Goal: Ask a question

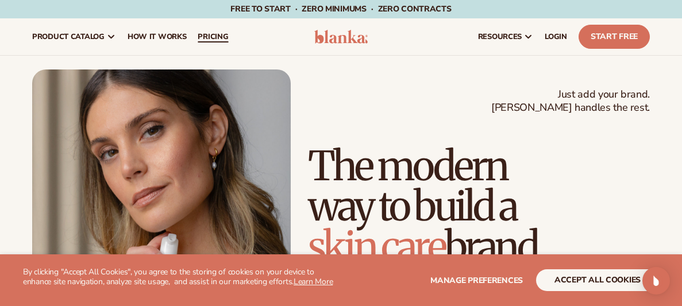
click at [213, 37] on span "pricing" at bounding box center [213, 36] width 30 height 9
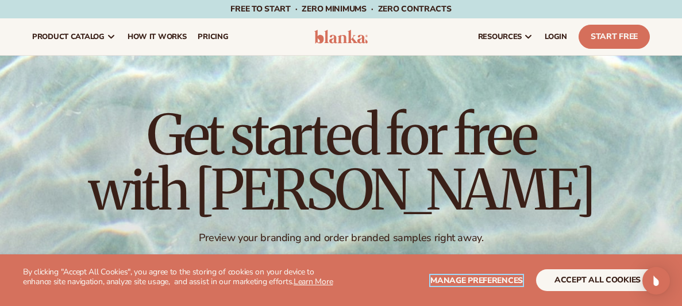
click at [450, 276] on span "Manage preferences" at bounding box center [477, 280] width 93 height 11
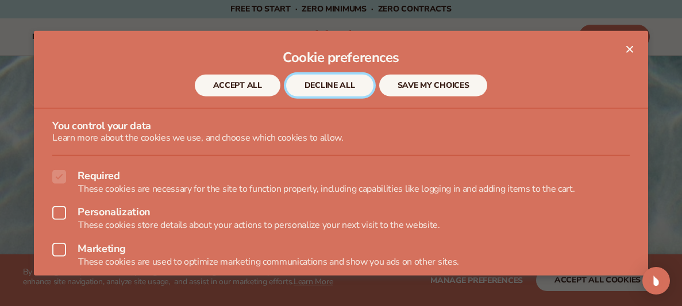
click at [352, 84] on button "DECLINE ALL" at bounding box center [329, 86] width 87 height 22
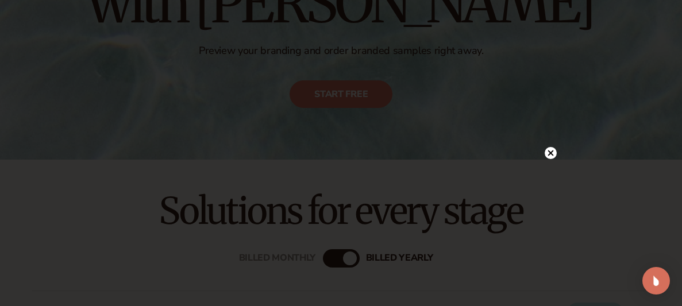
scroll to position [194, 0]
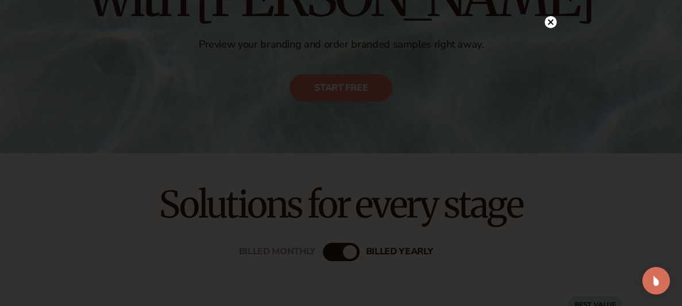
click at [551, 21] on icon at bounding box center [551, 22] width 12 height 12
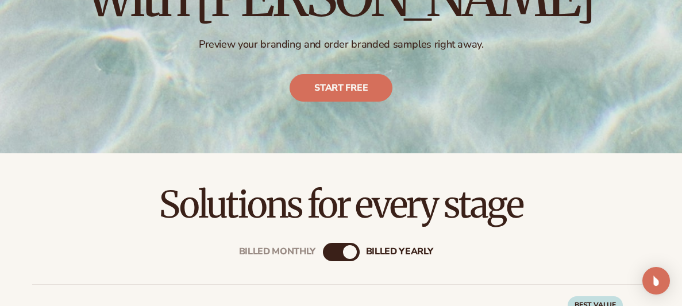
click at [332, 253] on div "Billed Monthly" at bounding box center [330, 252] width 14 height 14
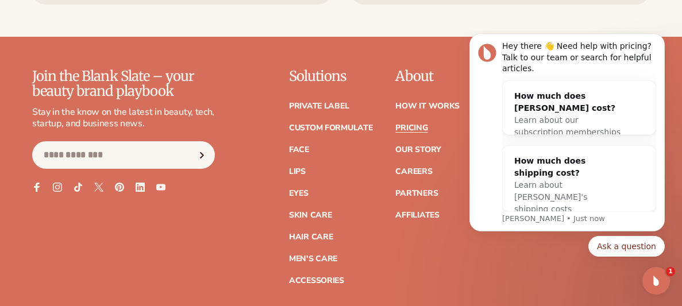
scroll to position [2373, 0]
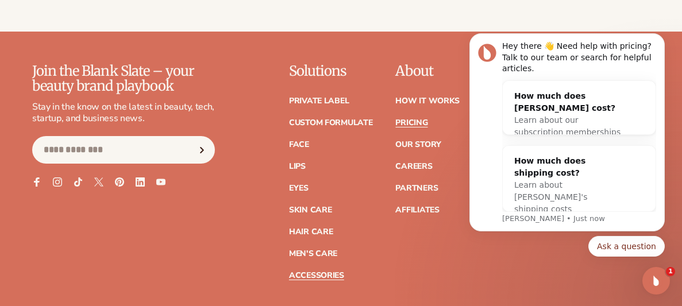
click at [323, 274] on link "Accessories" at bounding box center [316, 276] width 55 height 8
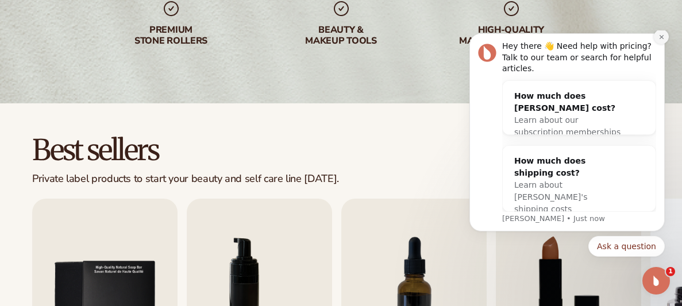
click at [665, 44] on button "Dismiss notification" at bounding box center [661, 36] width 15 height 15
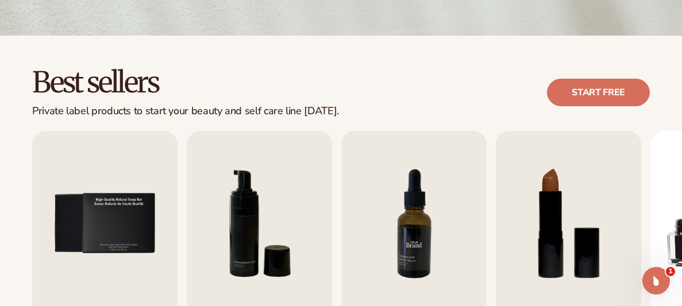
scroll to position [275, 0]
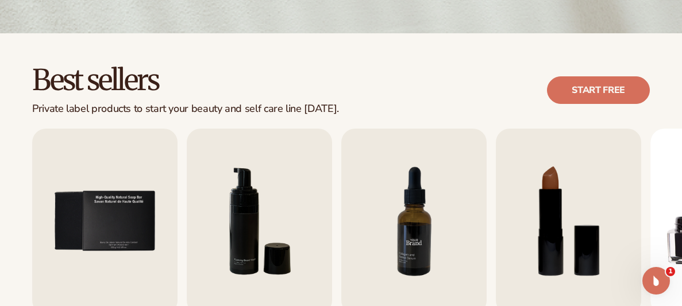
click at [425, 228] on img "7 / 9" at bounding box center [413, 222] width 145 height 186
click at [406, 243] on img "7 / 9" at bounding box center [413, 222] width 145 height 186
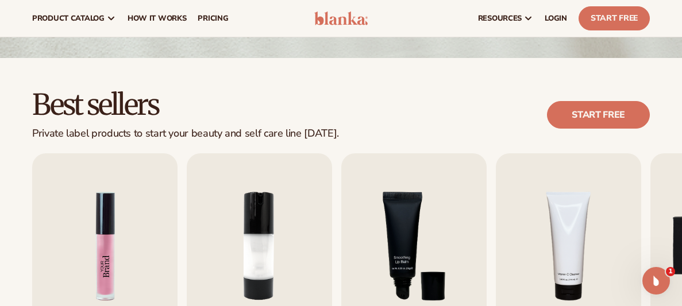
scroll to position [239, 0]
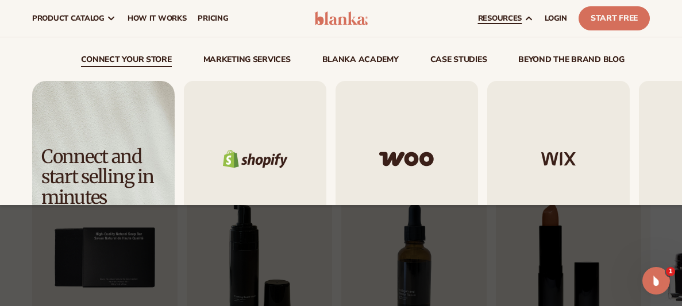
click at [529, 16] on icon at bounding box center [528, 18] width 9 height 9
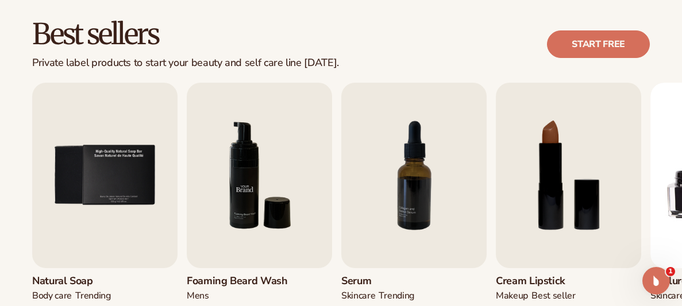
scroll to position [324, 0]
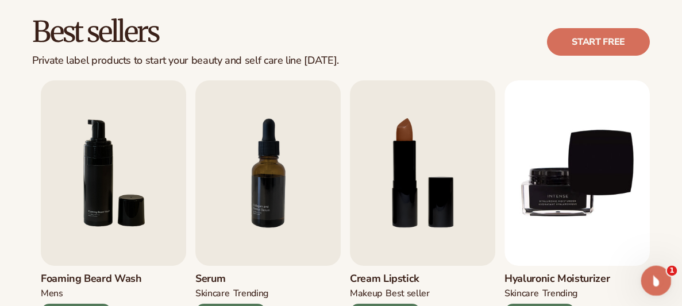
click at [651, 276] on icon "Open Intercom Messenger" at bounding box center [654, 279] width 19 height 19
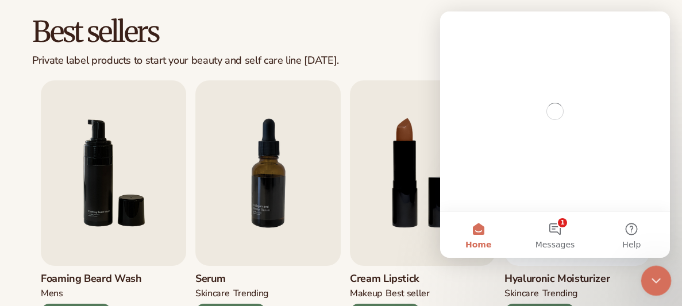
scroll to position [0, 0]
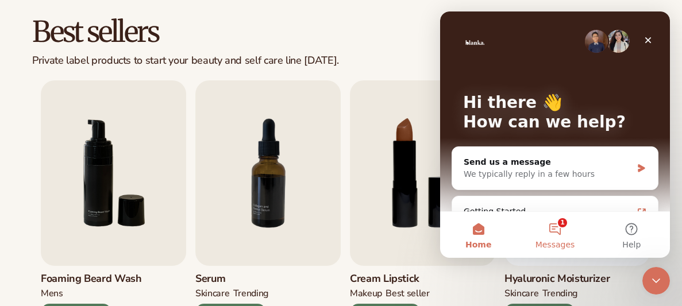
click at [568, 232] on button "1 Messages" at bounding box center [555, 235] width 76 height 46
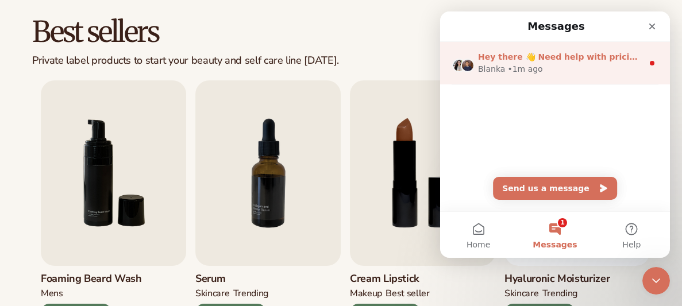
click at [578, 60] on span "Hey there 👋 Need help with pricing? Talk to our team or search for helpful arti…" at bounding box center [667, 56] width 379 height 9
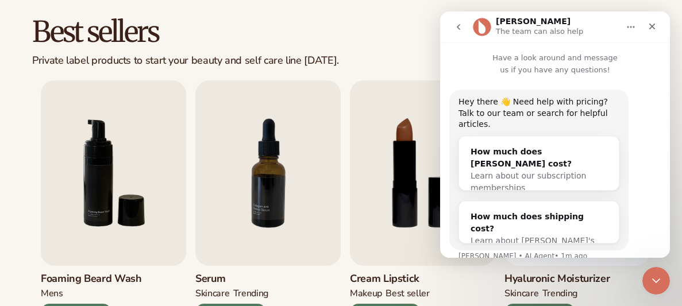
scroll to position [57, 0]
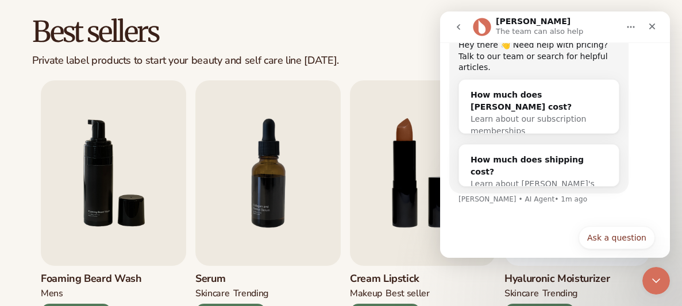
drag, startPoint x: 491, startPoint y: 219, endPoint x: 496, endPoint y: 231, distance: 12.9
click at [493, 226] on div "Ask a question Ask a question" at bounding box center [555, 241] width 200 height 30
click at [637, 226] on button "Ask a question" at bounding box center [617, 237] width 76 height 23
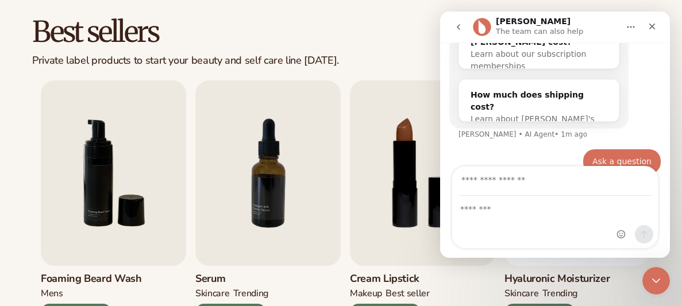
scroll to position [130, 0]
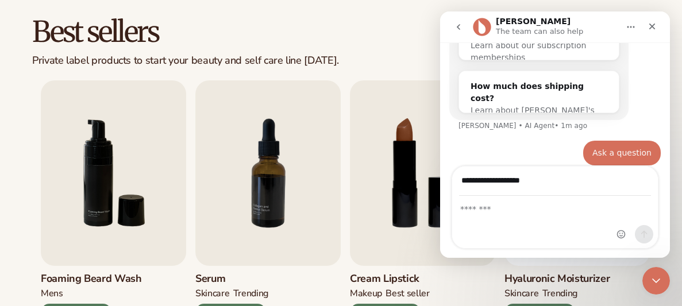
type input "**********"
click at [532, 216] on div "Intercom messenger" at bounding box center [555, 223] width 206 height 52
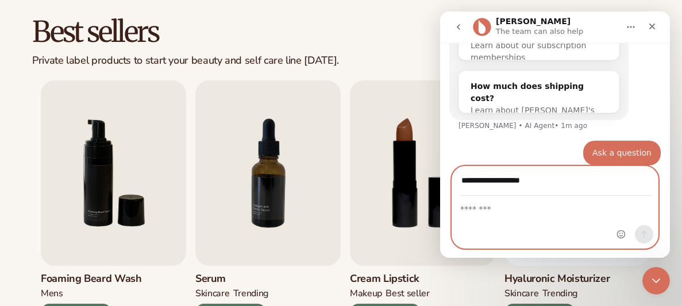
drag, startPoint x: 472, startPoint y: 209, endPoint x: 477, endPoint y: 213, distance: 6.6
click at [472, 210] on textarea "Message…" at bounding box center [555, 207] width 206 height 20
type textarea "**********"
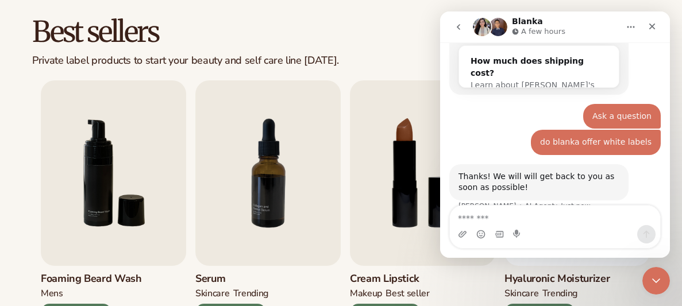
scroll to position [195, 0]
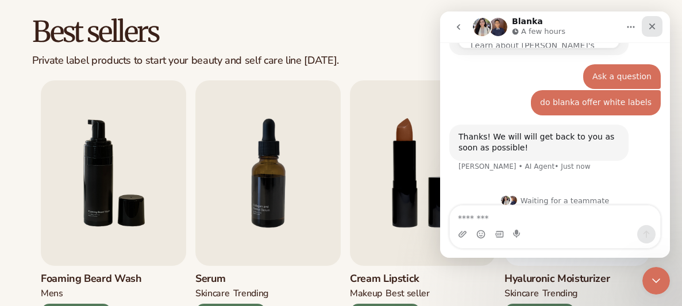
click at [659, 29] on div "Close" at bounding box center [652, 26] width 21 height 21
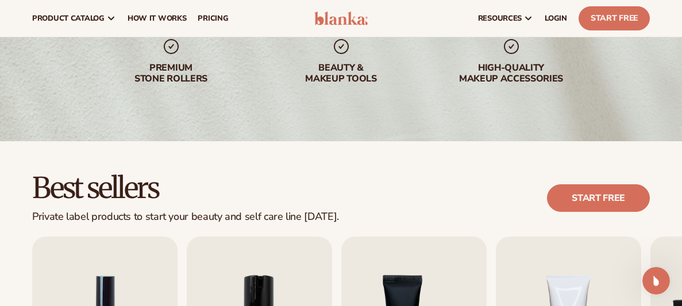
scroll to position [0, 0]
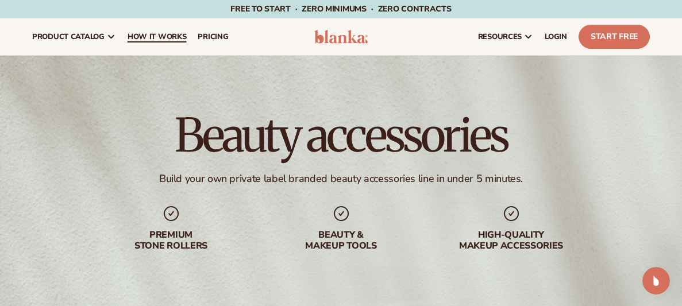
click at [174, 37] on span "How It Works" at bounding box center [157, 36] width 59 height 9
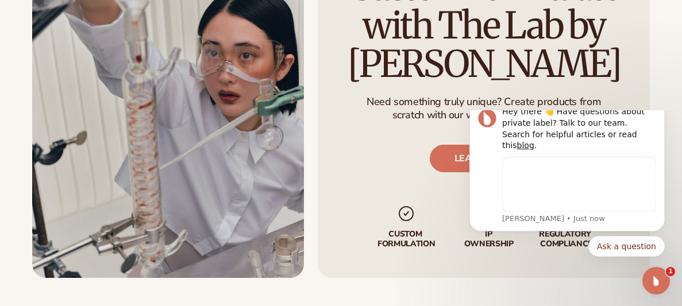
scroll to position [1950, 0]
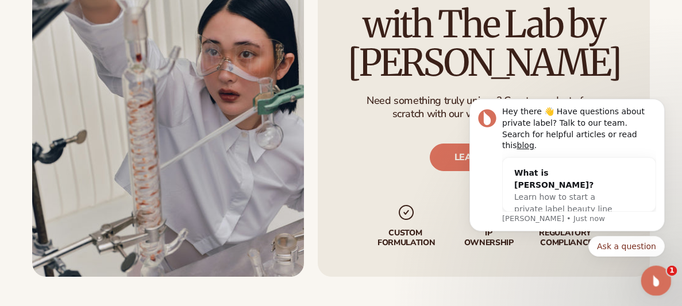
click at [645, 279] on div "Open Intercom Messenger" at bounding box center [655, 279] width 38 height 38
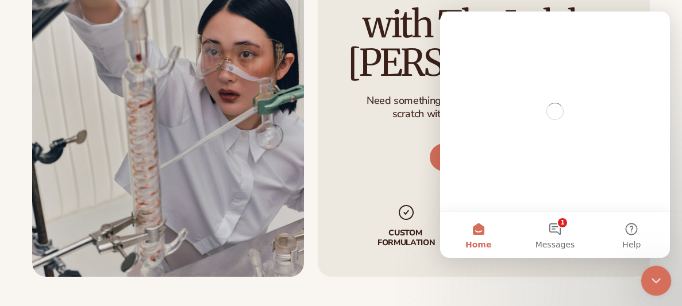
scroll to position [0, 0]
click at [556, 229] on button "1 Messages" at bounding box center [555, 235] width 76 height 46
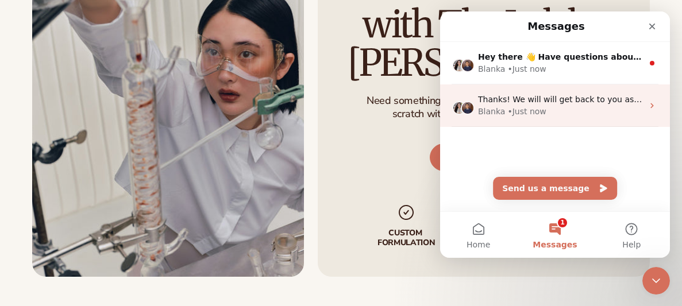
click at [564, 105] on div "Thanks! We will will get back to you as soon as possible!" at bounding box center [560, 100] width 165 height 12
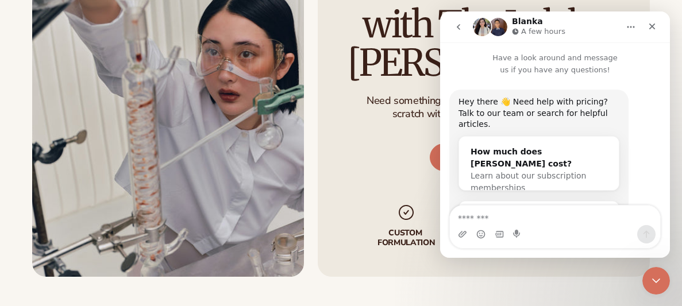
scroll to position [195, 0]
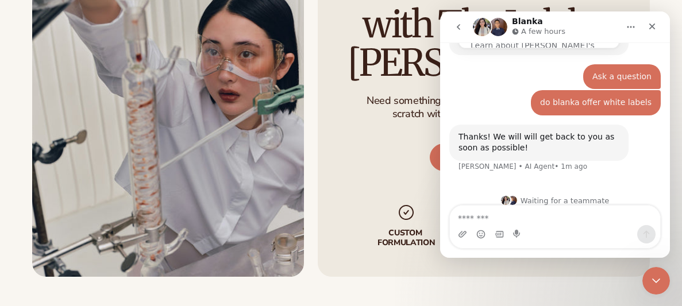
click at [632, 30] on icon "Home" at bounding box center [631, 26] width 9 height 9
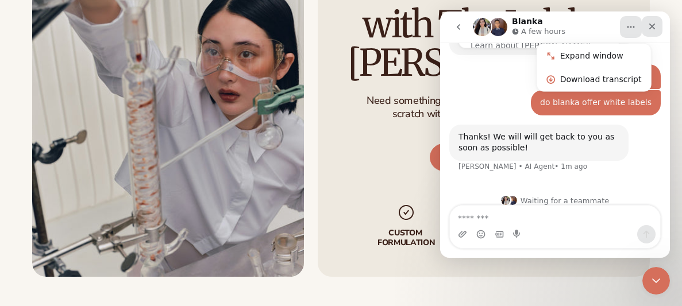
click at [653, 28] on icon "Close" at bounding box center [652, 26] width 9 height 9
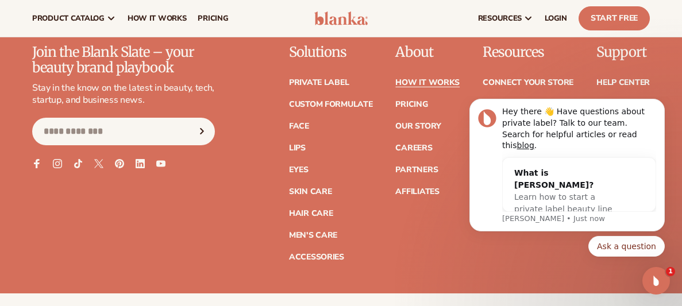
scroll to position [2545, 0]
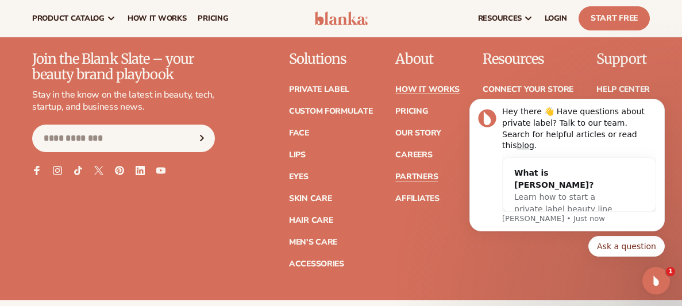
click at [416, 173] on link "Partners" at bounding box center [416, 177] width 43 height 8
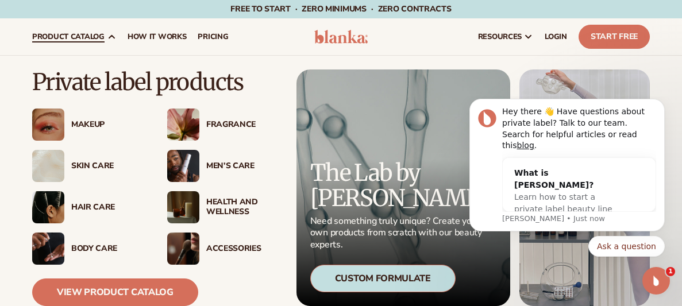
click at [107, 35] on icon at bounding box center [111, 36] width 9 height 9
click at [227, 201] on div "Health And Wellness" at bounding box center [242, 208] width 73 height 20
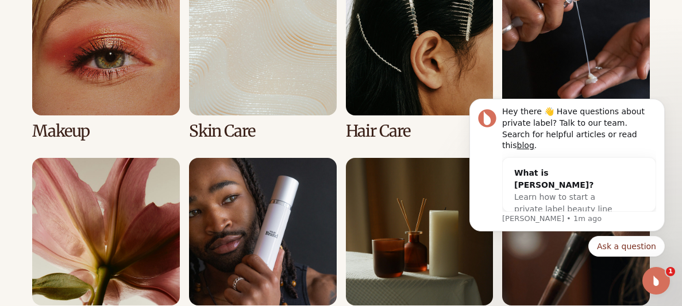
scroll to position [931, 0]
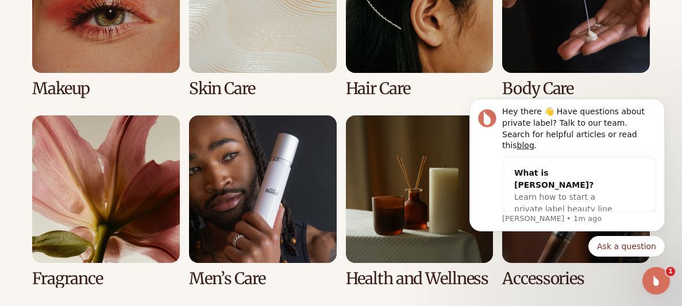
click at [401, 278] on link "7 / 8" at bounding box center [420, 202] width 148 height 172
click at [387, 221] on link "7 / 8" at bounding box center [420, 202] width 148 height 172
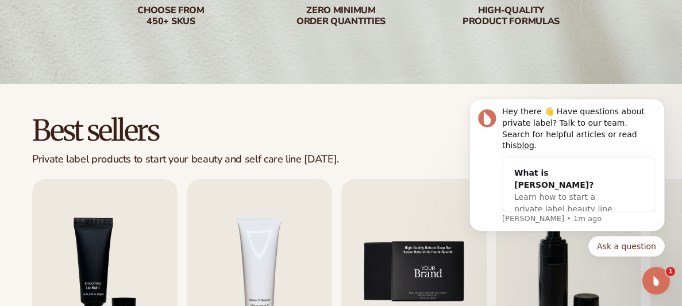
scroll to position [233, 0]
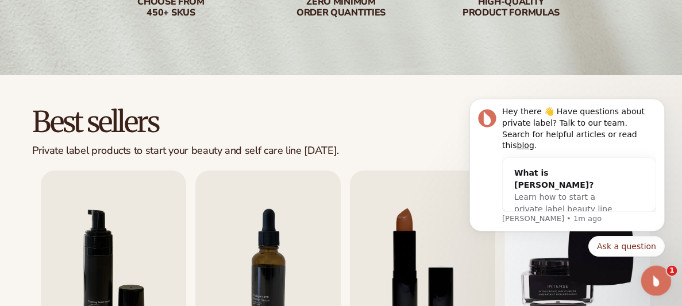
click at [662, 268] on div "Open Intercom Messenger" at bounding box center [655, 279] width 38 height 38
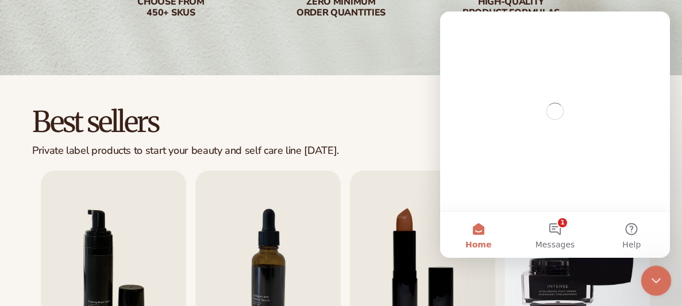
scroll to position [0, 0]
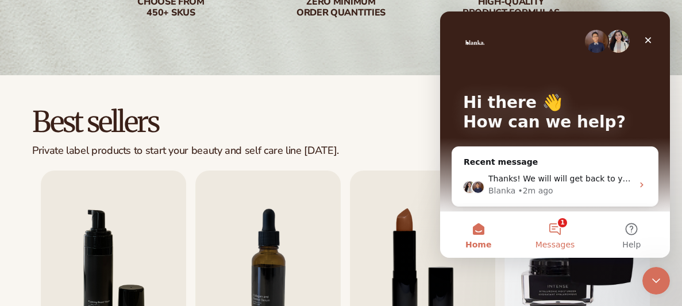
click at [562, 220] on button "1 Messages" at bounding box center [555, 235] width 76 height 46
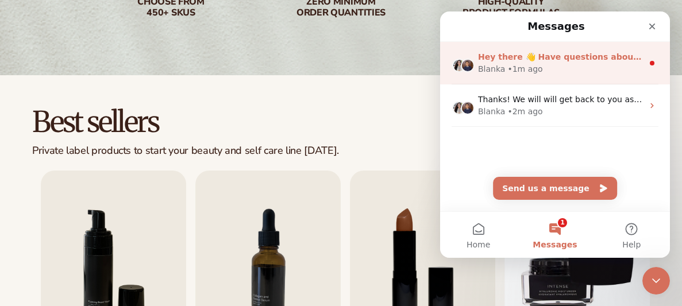
click at [575, 64] on div "[PERSON_NAME] • 1m ago" at bounding box center [560, 69] width 165 height 12
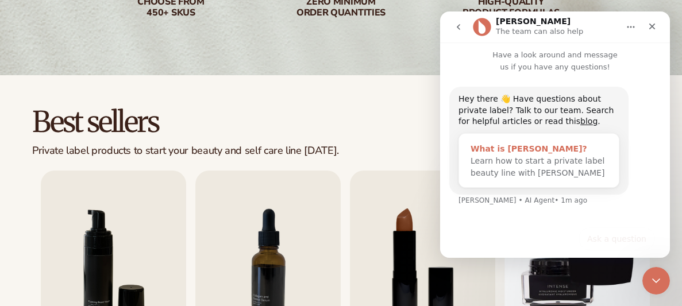
scroll to position [15, 0]
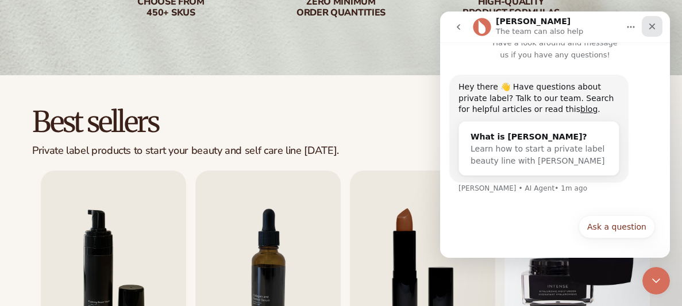
click at [657, 21] on div "Close" at bounding box center [652, 26] width 21 height 21
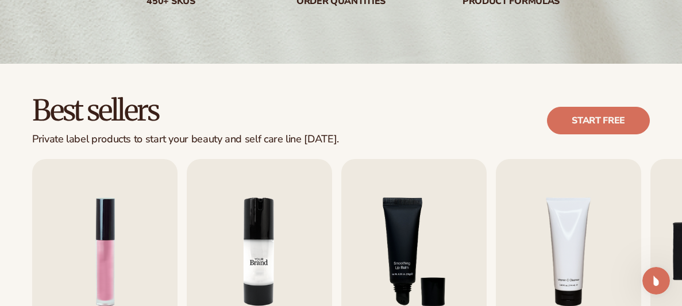
scroll to position [373, 0]
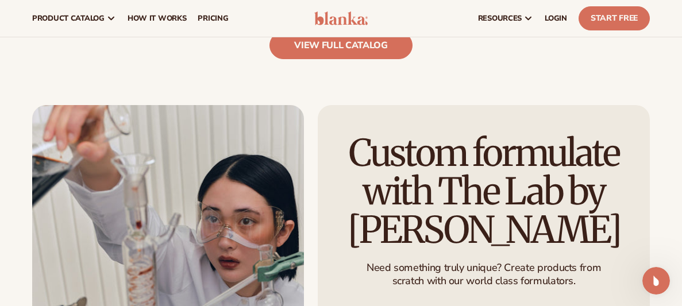
scroll to position [1200, 0]
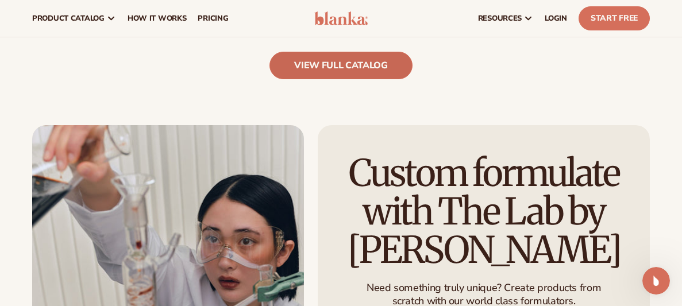
click at [298, 59] on link "view full catalog" at bounding box center [341, 66] width 143 height 28
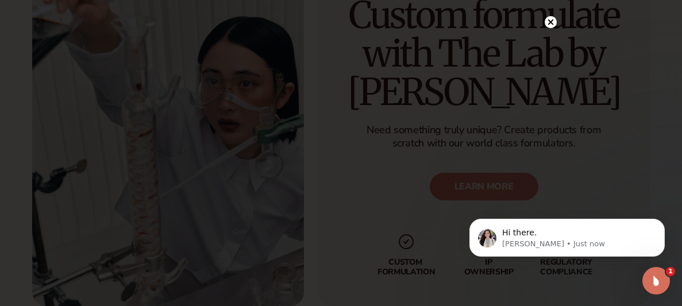
scroll to position [1366, 0]
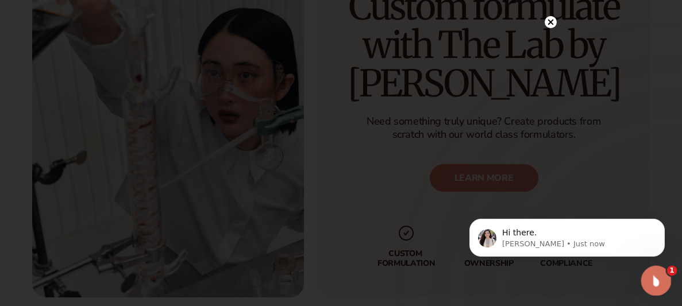
click at [660, 275] on icon "Open Intercom Messenger" at bounding box center [654, 279] width 19 height 19
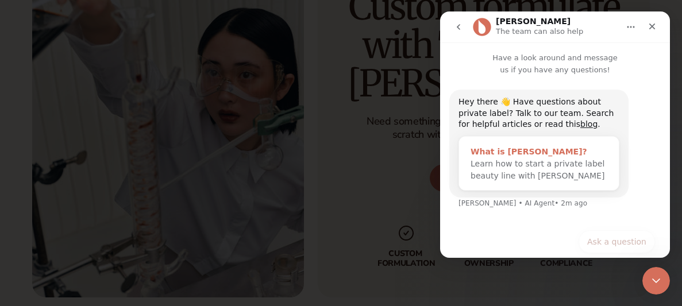
scroll to position [15, 0]
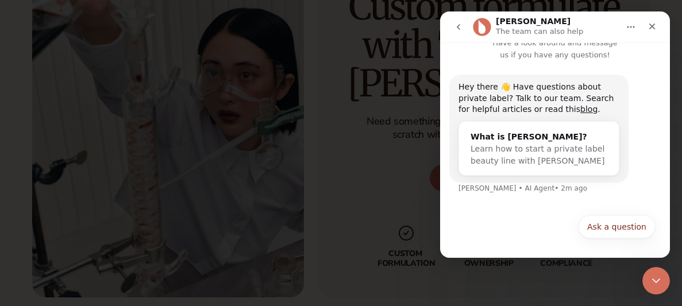
click at [459, 26] on icon "go back" at bounding box center [458, 26] width 9 height 9
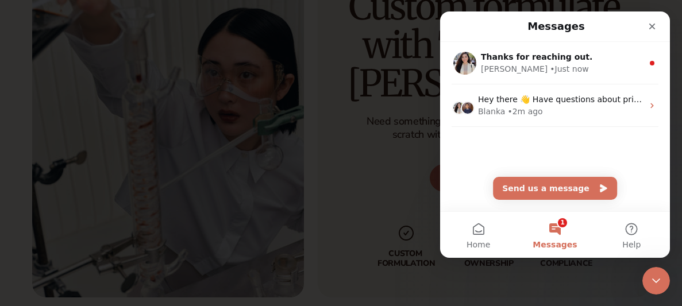
click at [562, 228] on button "1 Messages" at bounding box center [555, 235] width 76 height 46
click at [557, 225] on button "1 Messages" at bounding box center [555, 235] width 76 height 46
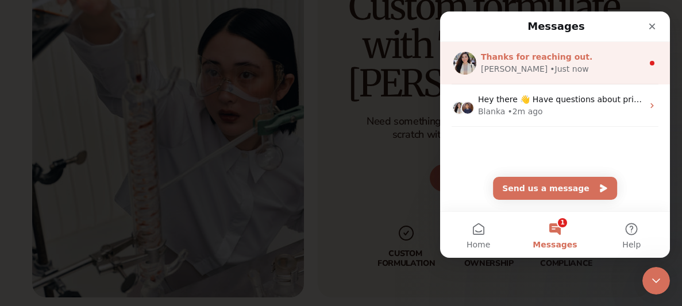
click at [512, 59] on span "Thanks for reaching out." at bounding box center [537, 56] width 112 height 9
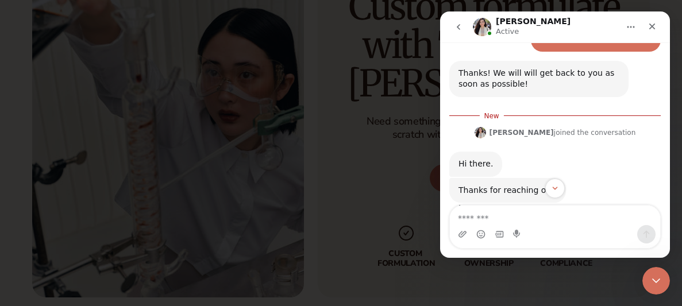
scroll to position [270, 0]
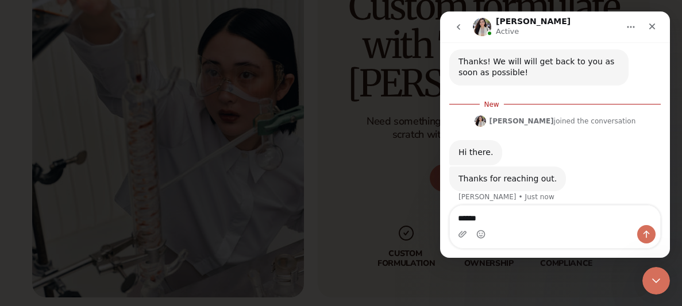
type textarea "*****"
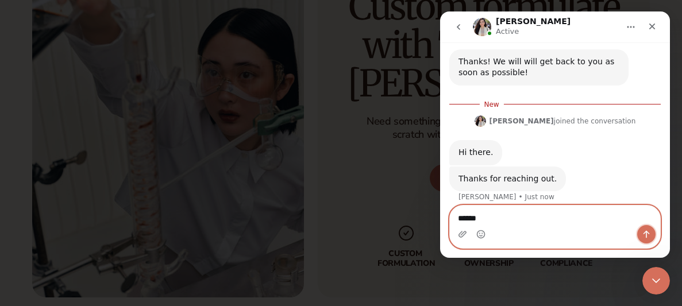
click at [648, 230] on icon "Send a message…" at bounding box center [646, 234] width 9 height 9
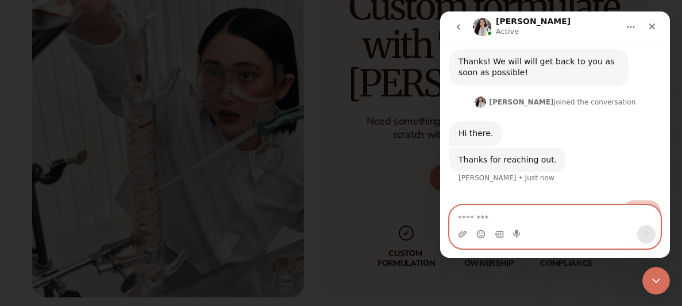
scroll to position [285, 0]
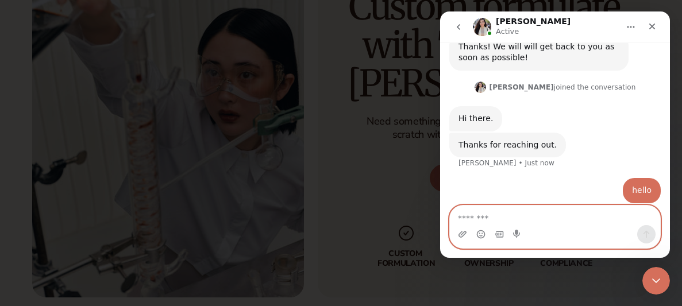
click at [505, 222] on textarea "Message…" at bounding box center [555, 216] width 210 height 20
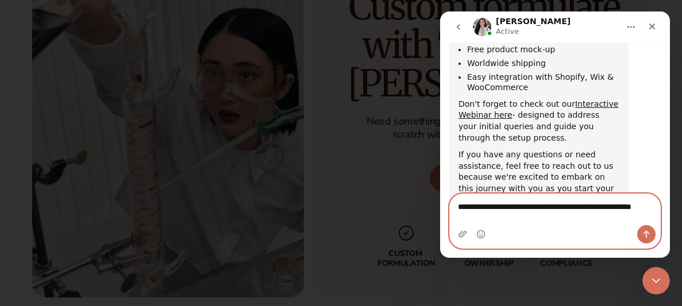
scroll to position [659, 0]
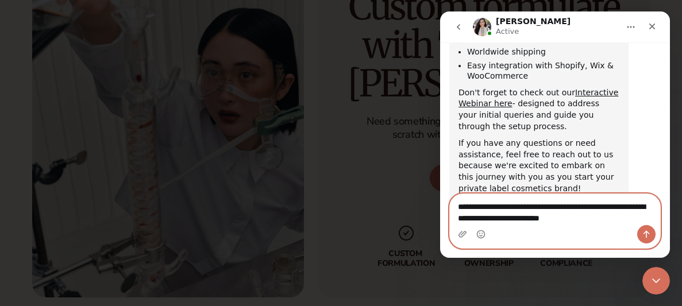
type textarea "**********"
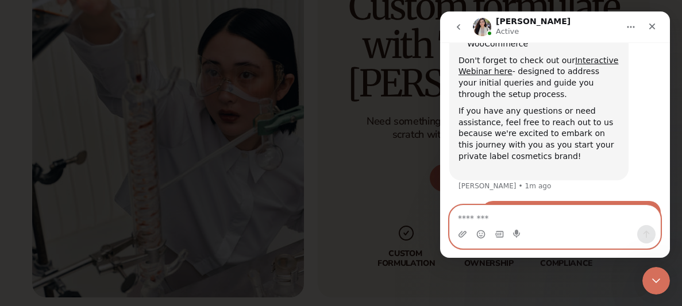
scroll to position [693, 0]
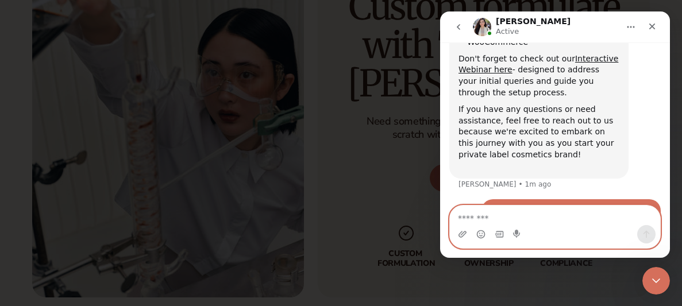
click at [522, 210] on textarea "Message…" at bounding box center [555, 216] width 210 height 20
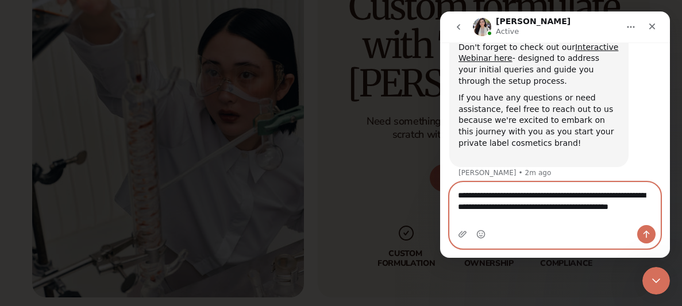
scroll to position [716, 0]
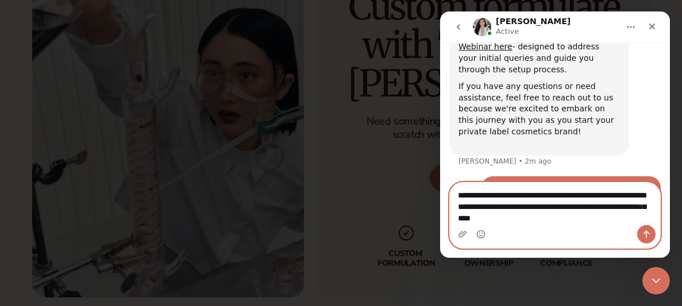
type textarea "**********"
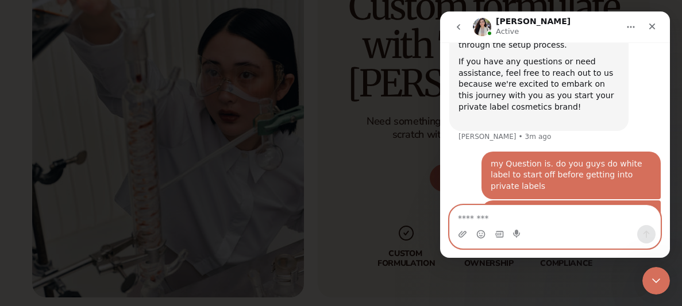
scroll to position [741, 0]
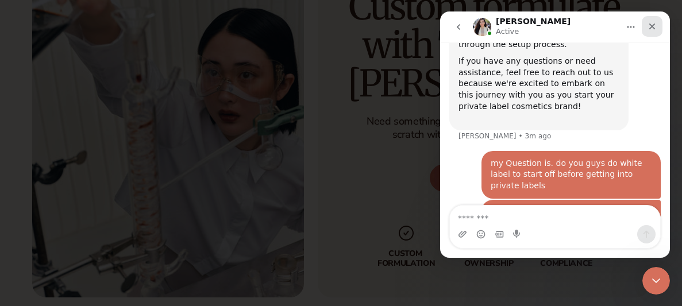
click at [650, 25] on icon "Close" at bounding box center [652, 26] width 9 height 9
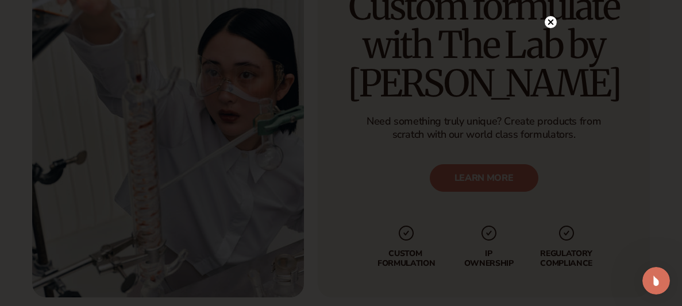
click at [550, 24] on circle at bounding box center [551, 22] width 12 height 12
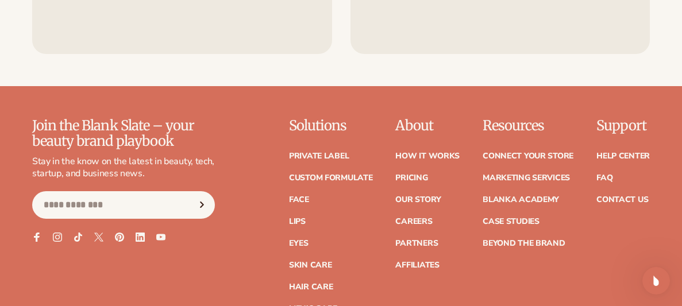
scroll to position [1916, 0]
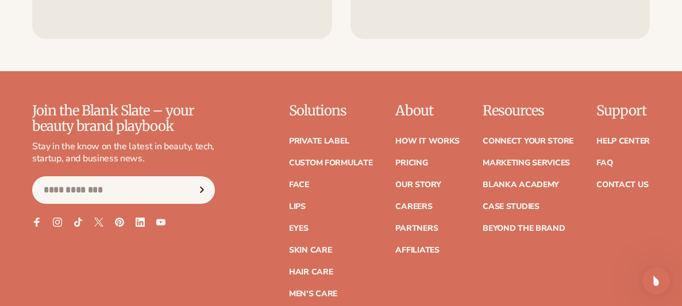
click at [397, 161] on div "Join the Blank Slate – your beauty brand playbook Stay in the know on the lates…" at bounding box center [341, 211] width 618 height 216
click at [411, 162] on link "Pricing" at bounding box center [411, 163] width 32 height 8
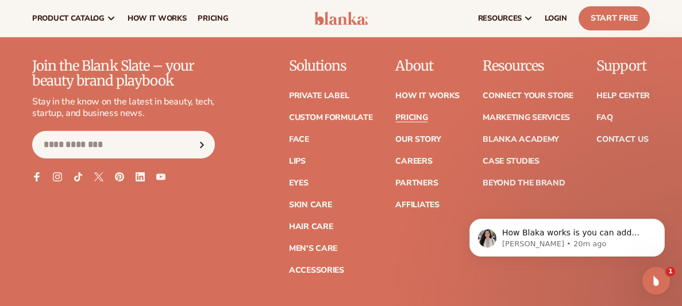
scroll to position [2364, 0]
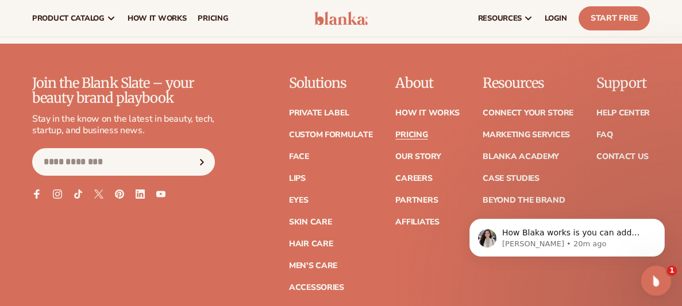
click at [656, 275] on icon "Open Intercom Messenger" at bounding box center [654, 279] width 19 height 19
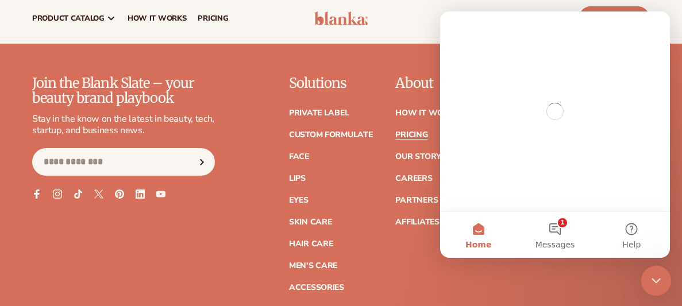
scroll to position [0, 0]
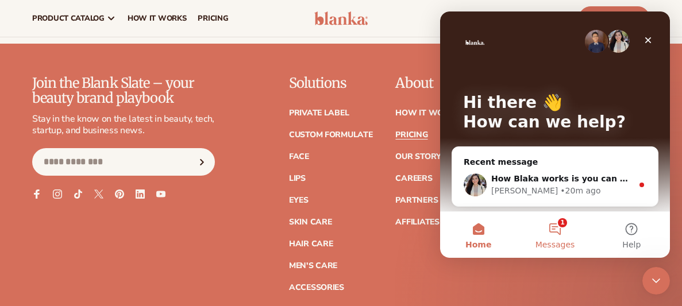
click at [562, 230] on button "1 Messages" at bounding box center [555, 235] width 76 height 46
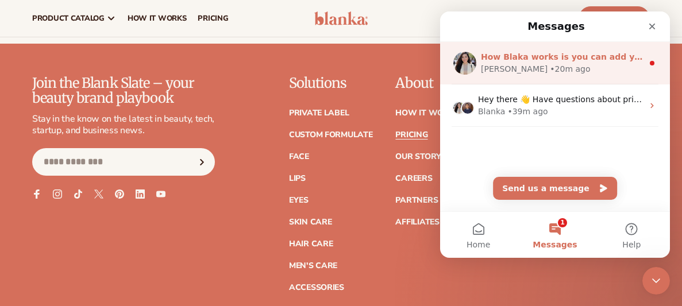
click at [510, 65] on div "[PERSON_NAME]" at bounding box center [514, 69] width 67 height 12
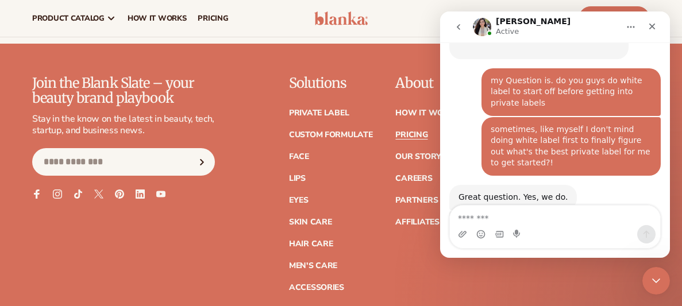
scroll to position [813, 0]
click at [511, 218] on textarea "Message…" at bounding box center [555, 216] width 210 height 20
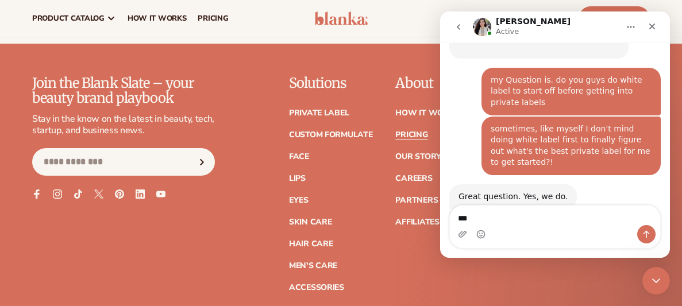
type textarea "****"
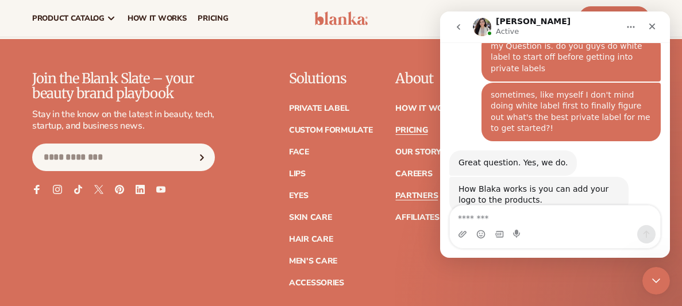
scroll to position [2361, 0]
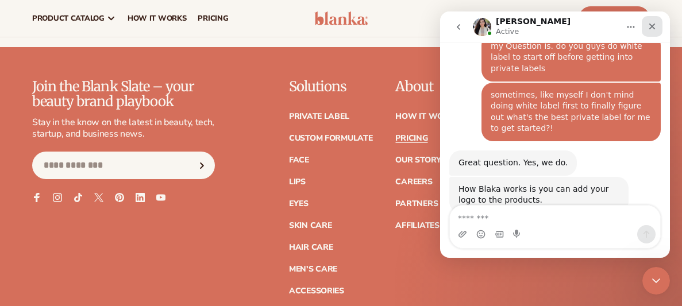
click at [655, 28] on icon "Close" at bounding box center [652, 26] width 9 height 9
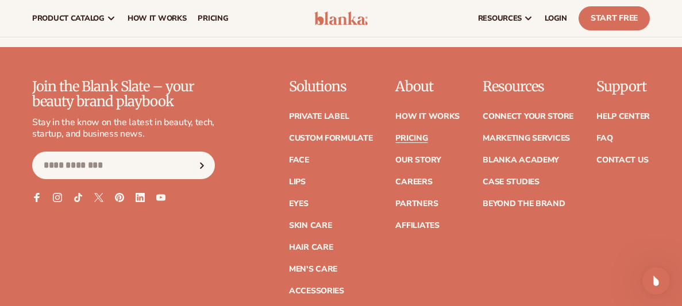
scroll to position [847, 0]
click at [544, 116] on link "Connect your store" at bounding box center [528, 117] width 91 height 8
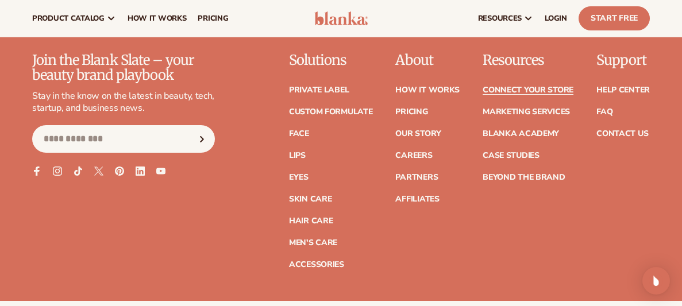
scroll to position [1440, 0]
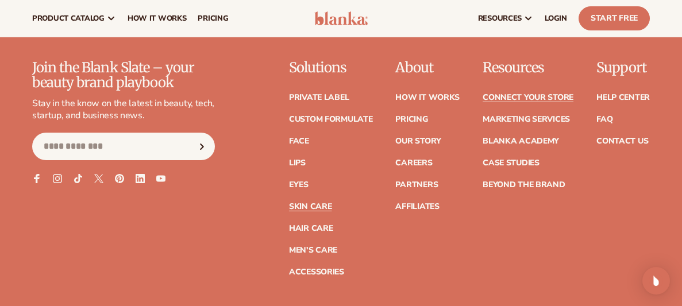
click at [320, 206] on link "Skin Care" at bounding box center [310, 207] width 43 height 8
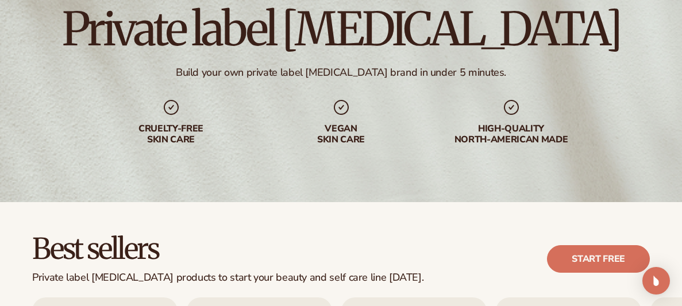
scroll to position [316, 0]
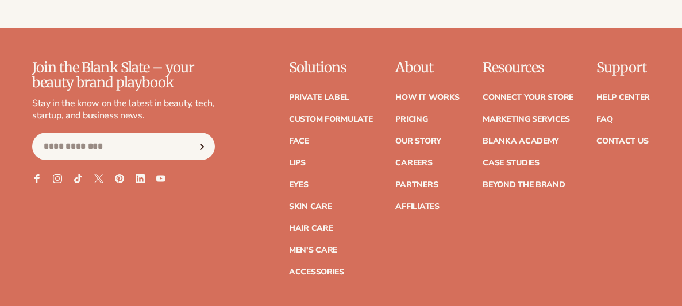
scroll to position [1440, 0]
click at [316, 230] on link "Hair Care" at bounding box center [311, 229] width 44 height 8
